Goal: Find specific page/section: Locate a particular part of the current website

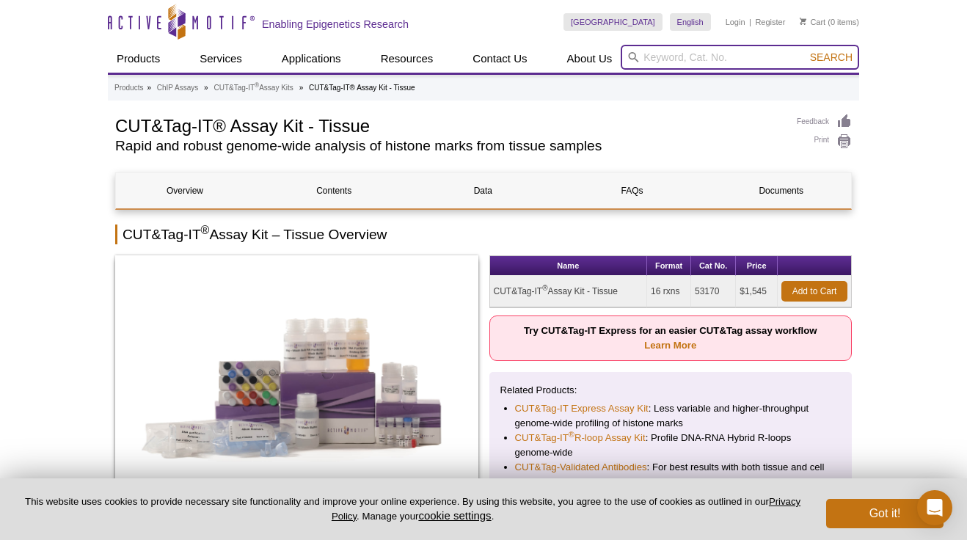
click at [687, 49] on input "search" at bounding box center [740, 57] width 239 height 25
type input "53160"
click at [806, 51] on button "Search" at bounding box center [831, 57] width 51 height 13
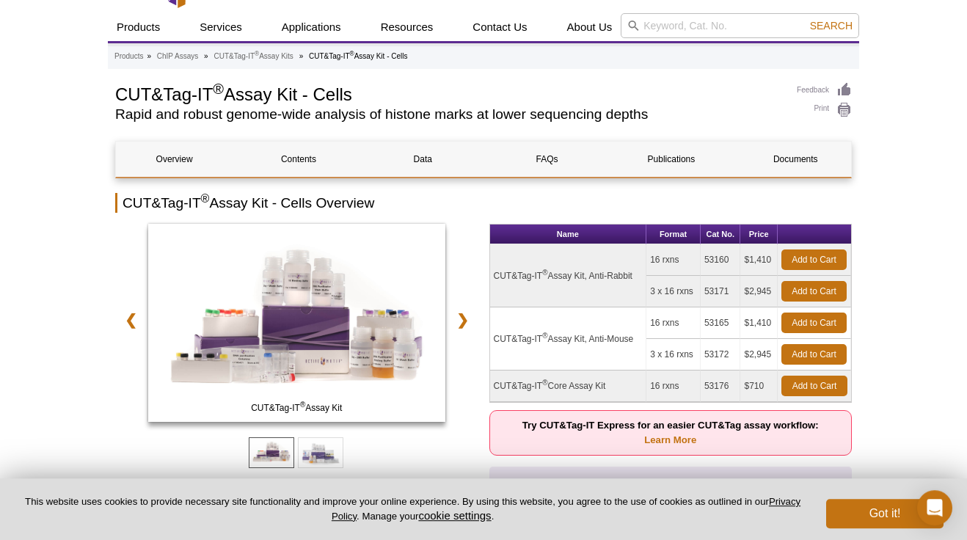
scroll to position [84, 0]
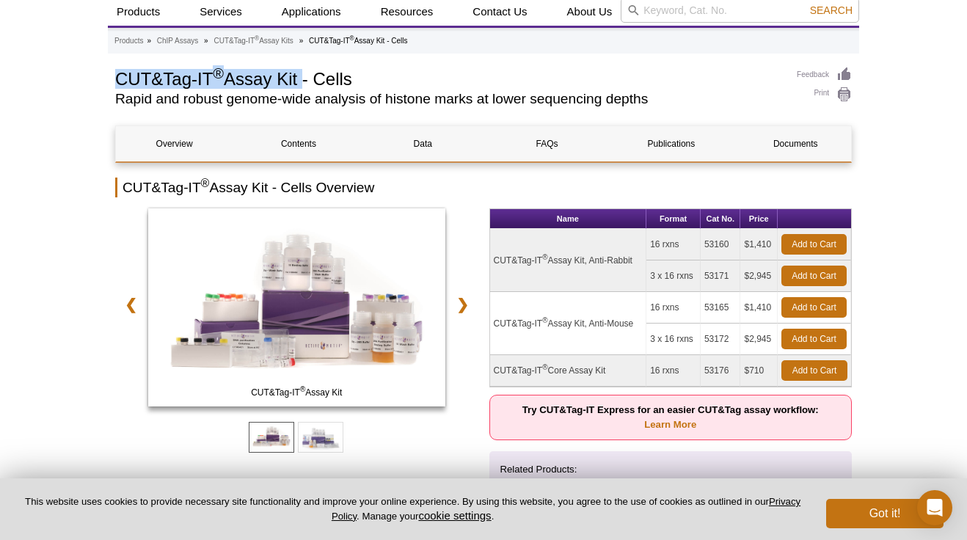
drag, startPoint x: 119, startPoint y: 76, endPoint x: 302, endPoint y: 76, distance: 183.5
click at [302, 76] on h1 "CUT&Tag-IT ® Assay Kit - Cells" at bounding box center [448, 78] width 667 height 22
copy h1 "CUT&Tag-IT ® Assay Kit"
drag, startPoint x: 707, startPoint y: 244, endPoint x: 730, endPoint y: 246, distance: 23.5
click at [730, 246] on td "53160" at bounding box center [721, 245] width 40 height 32
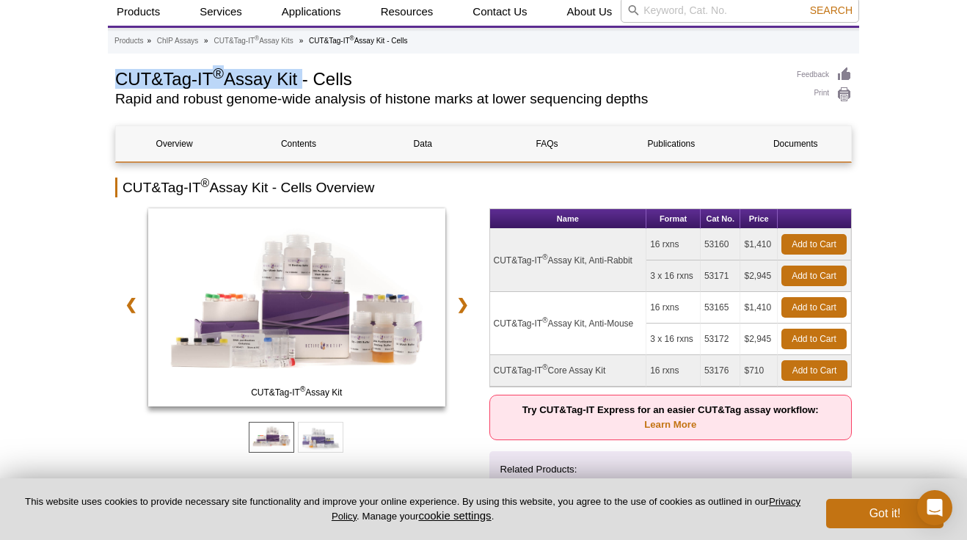
copy td "53160"
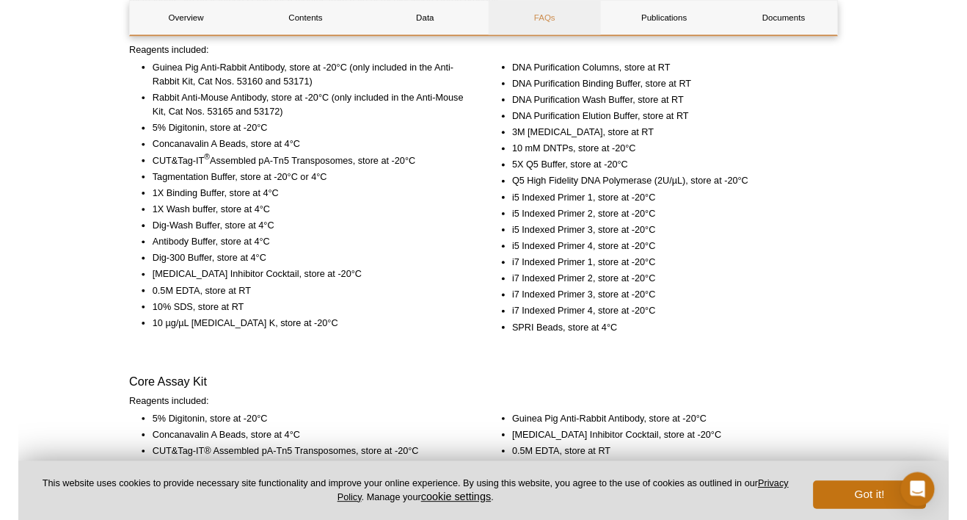
scroll to position [2008, 0]
